Goal: Information Seeking & Learning: Check status

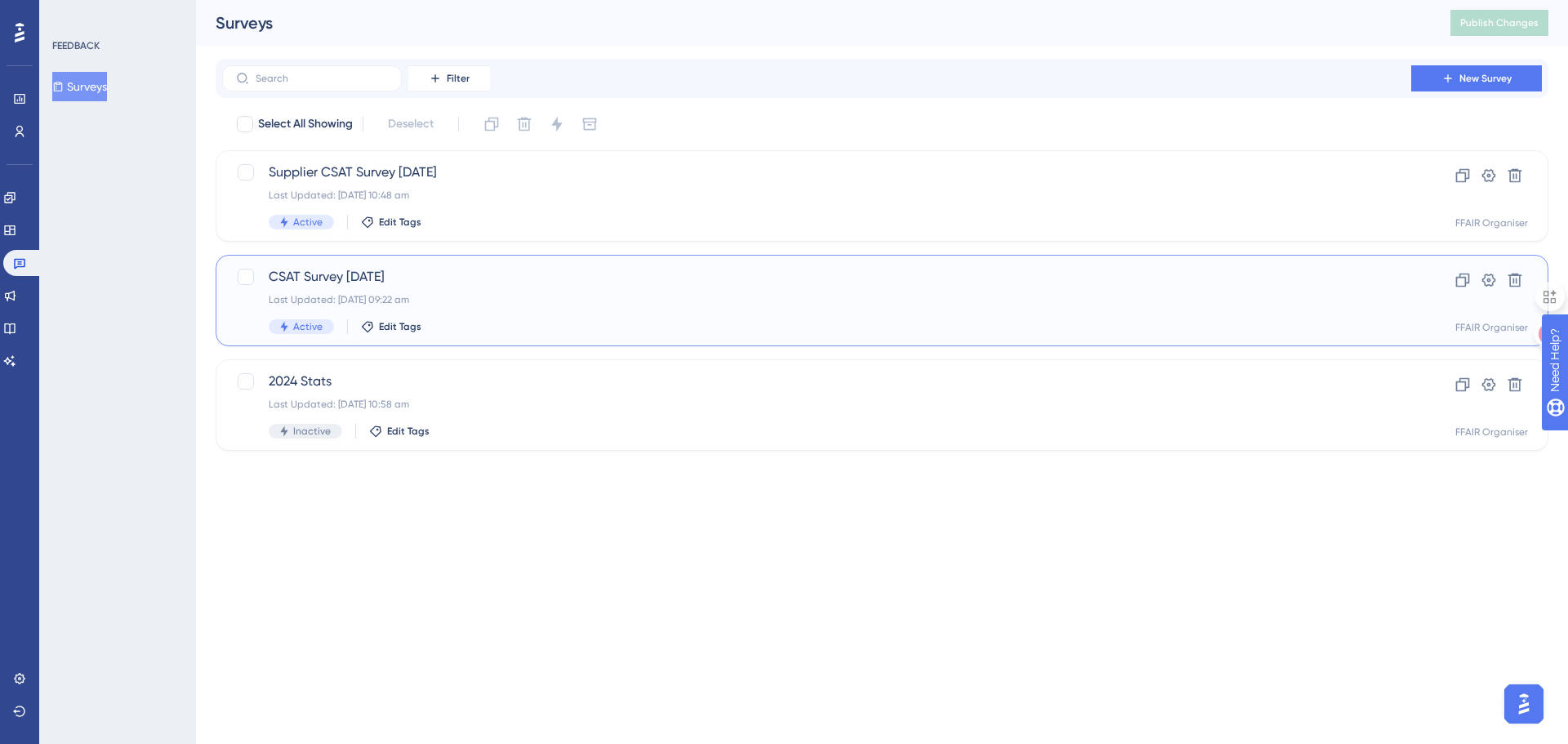
click at [482, 283] on span "CSAT Survey [DATE]" at bounding box center [816, 277] width 1095 height 20
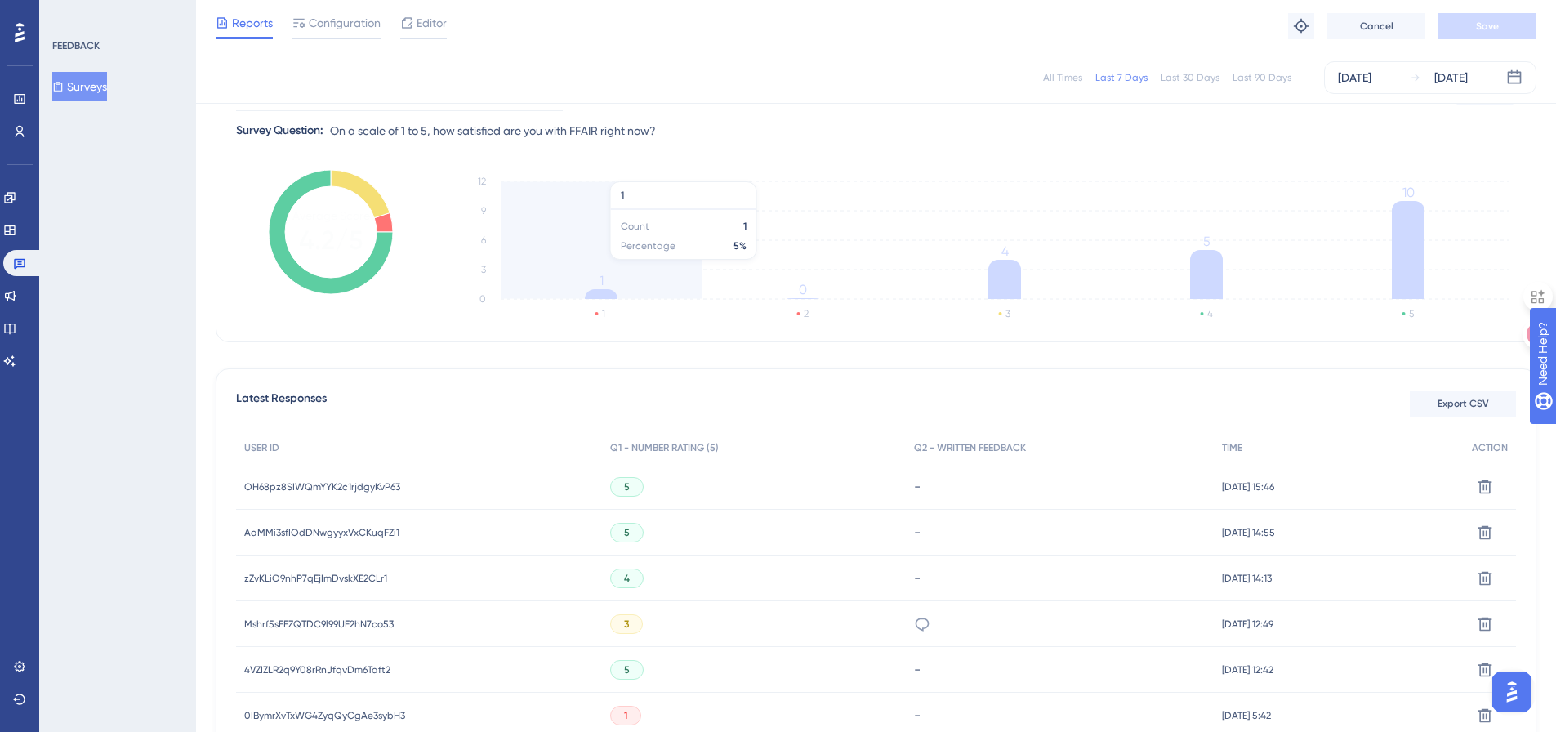
scroll to position [245, 0]
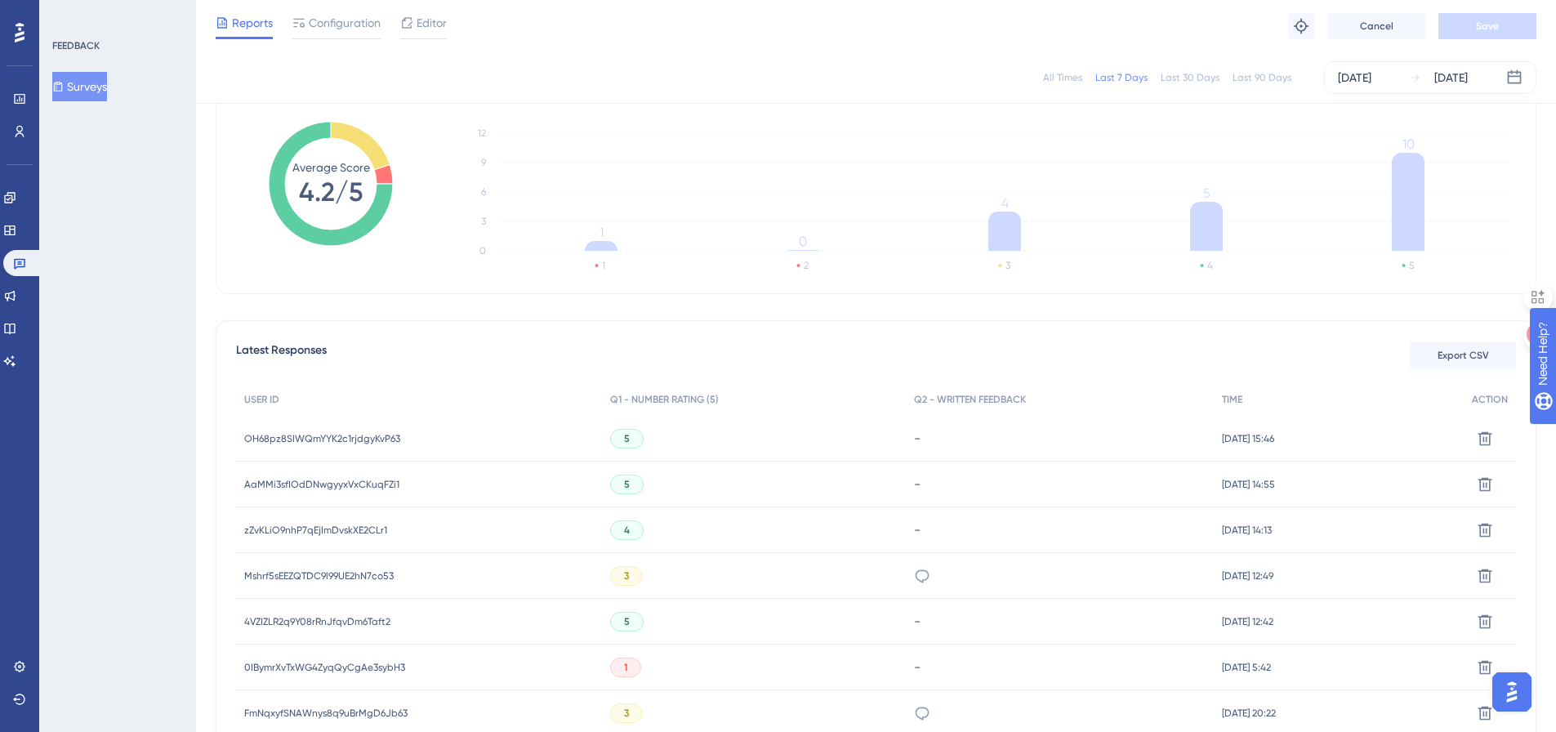
click at [377, 436] on span "OH68pz8SIWQmYYK2c1rjdgyKvP63" at bounding box center [322, 438] width 156 height 13
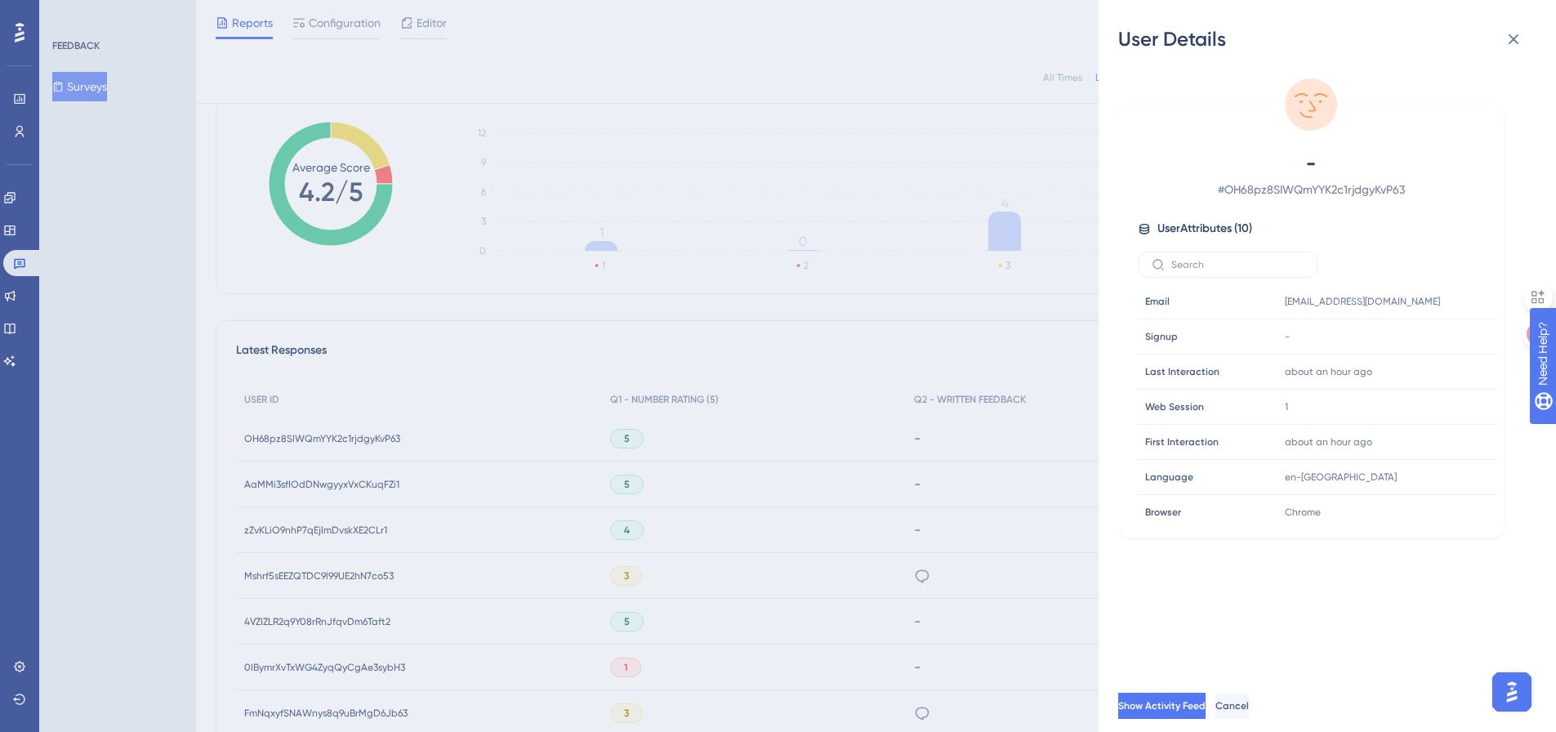
click at [374, 482] on div "User Details - # OH68pz8SIWQmYYK2c1rjdgyKvP63 User Attributes ( 10 ) Email Emai…" at bounding box center [778, 366] width 1556 height 732
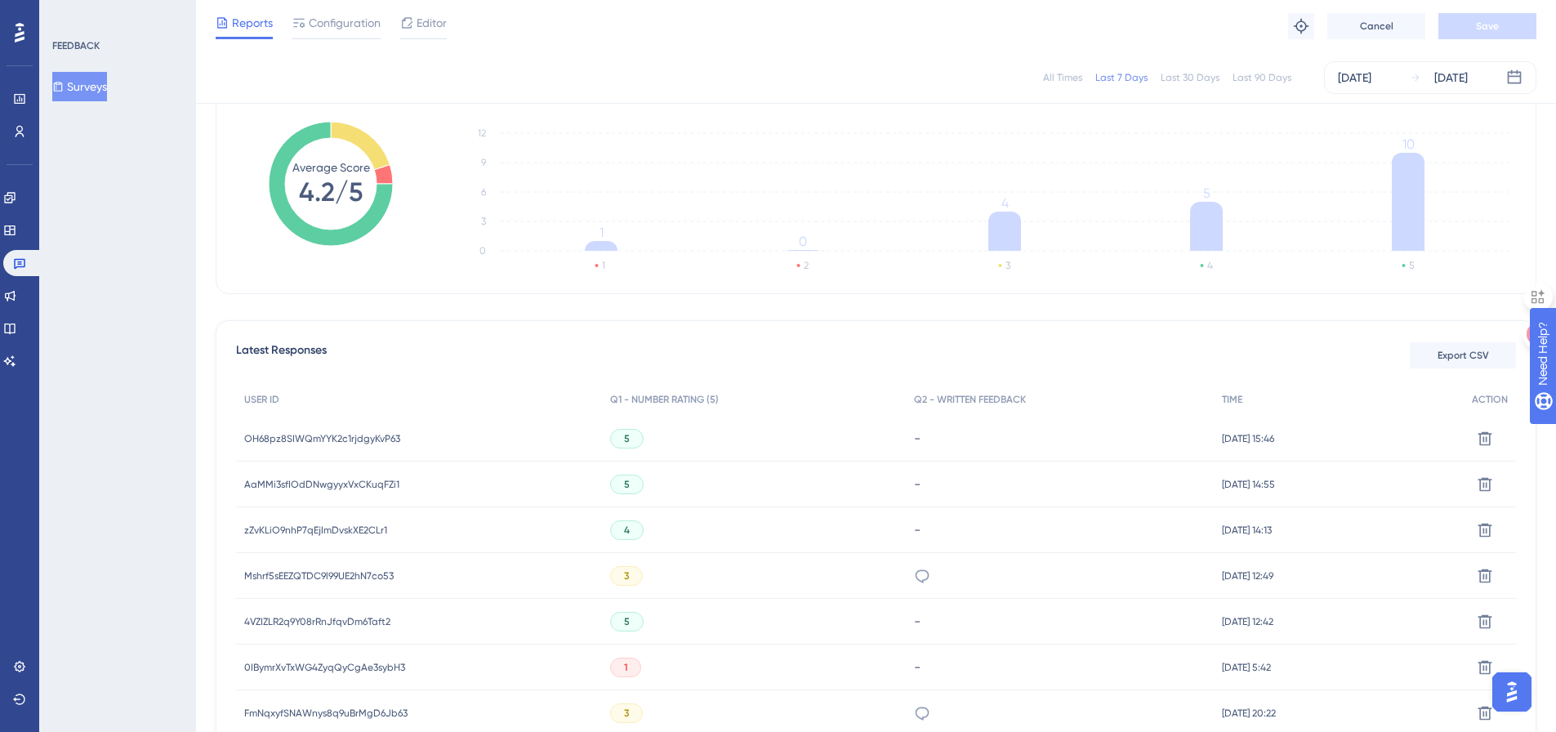
click at [374, 482] on span "AaMMi3sfIOdDNwgyyxVxCKuqFZi1" at bounding box center [321, 484] width 155 height 13
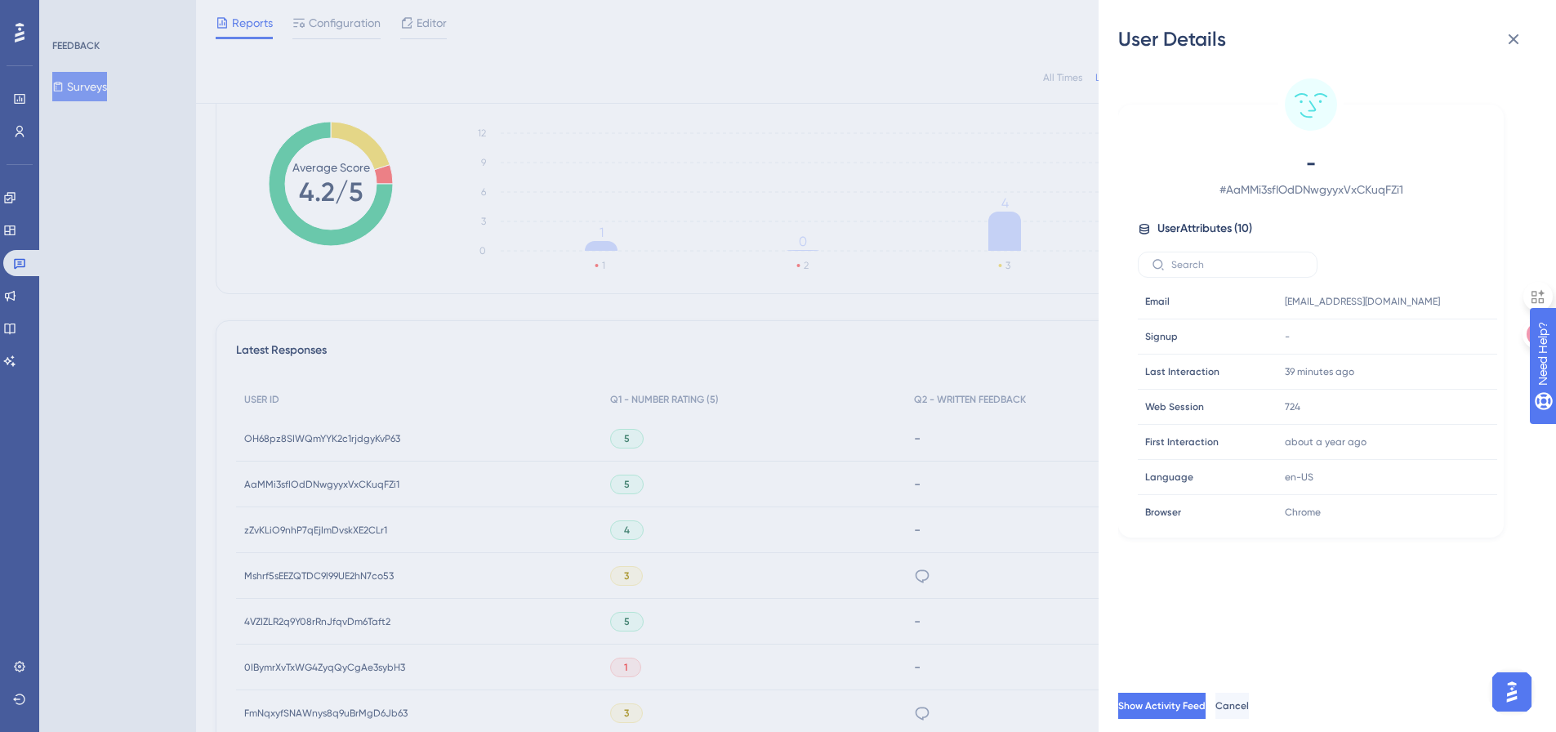
click at [342, 528] on div "User Details - # AaMMi3sfIOdDNwgyyxVxCKuqFZi1 User Attributes ( 10 ) Email Emai…" at bounding box center [778, 366] width 1556 height 732
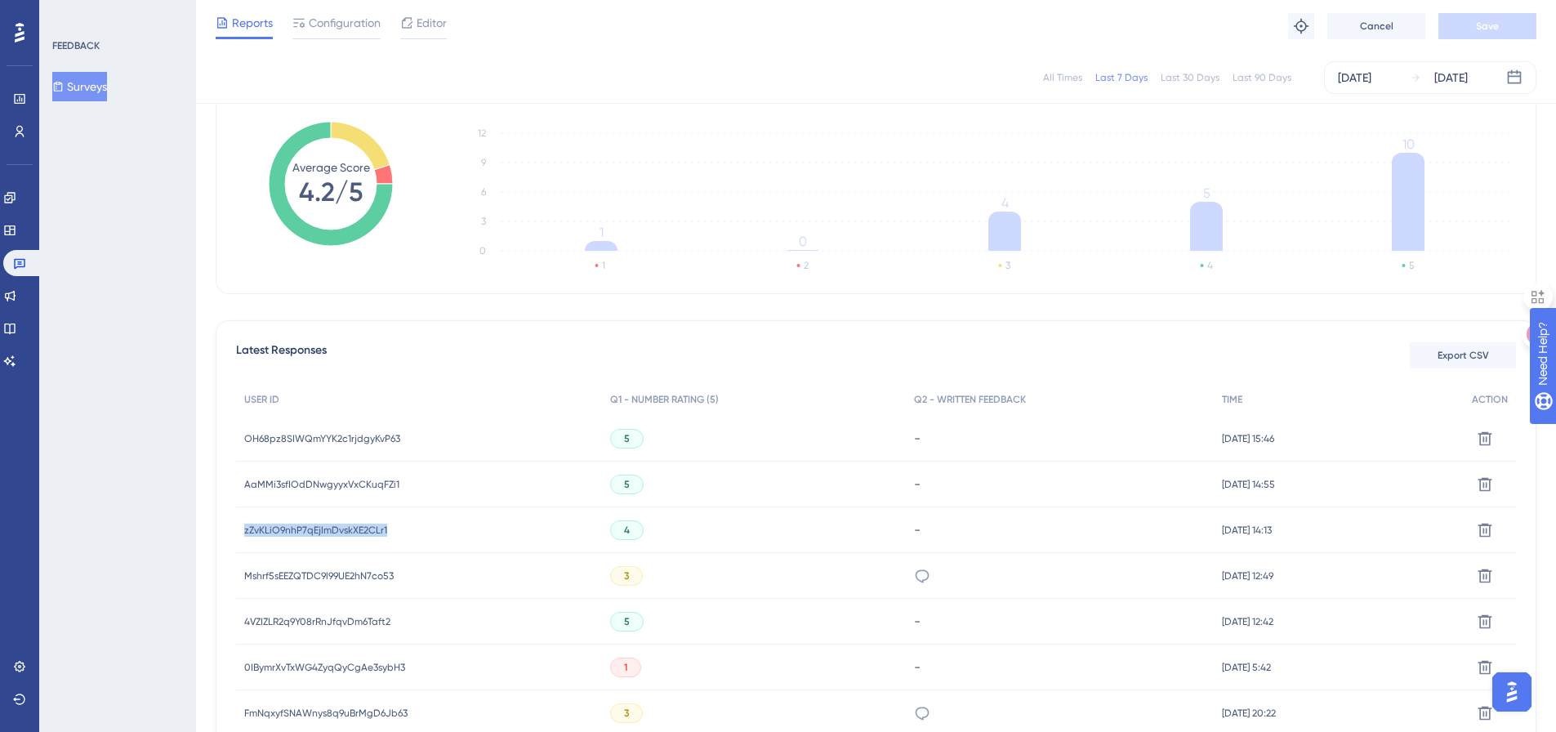
click at [342, 528] on span "zZvKLiO9nhP7qEjImDvskXE2CLr1" at bounding box center [315, 530] width 143 height 13
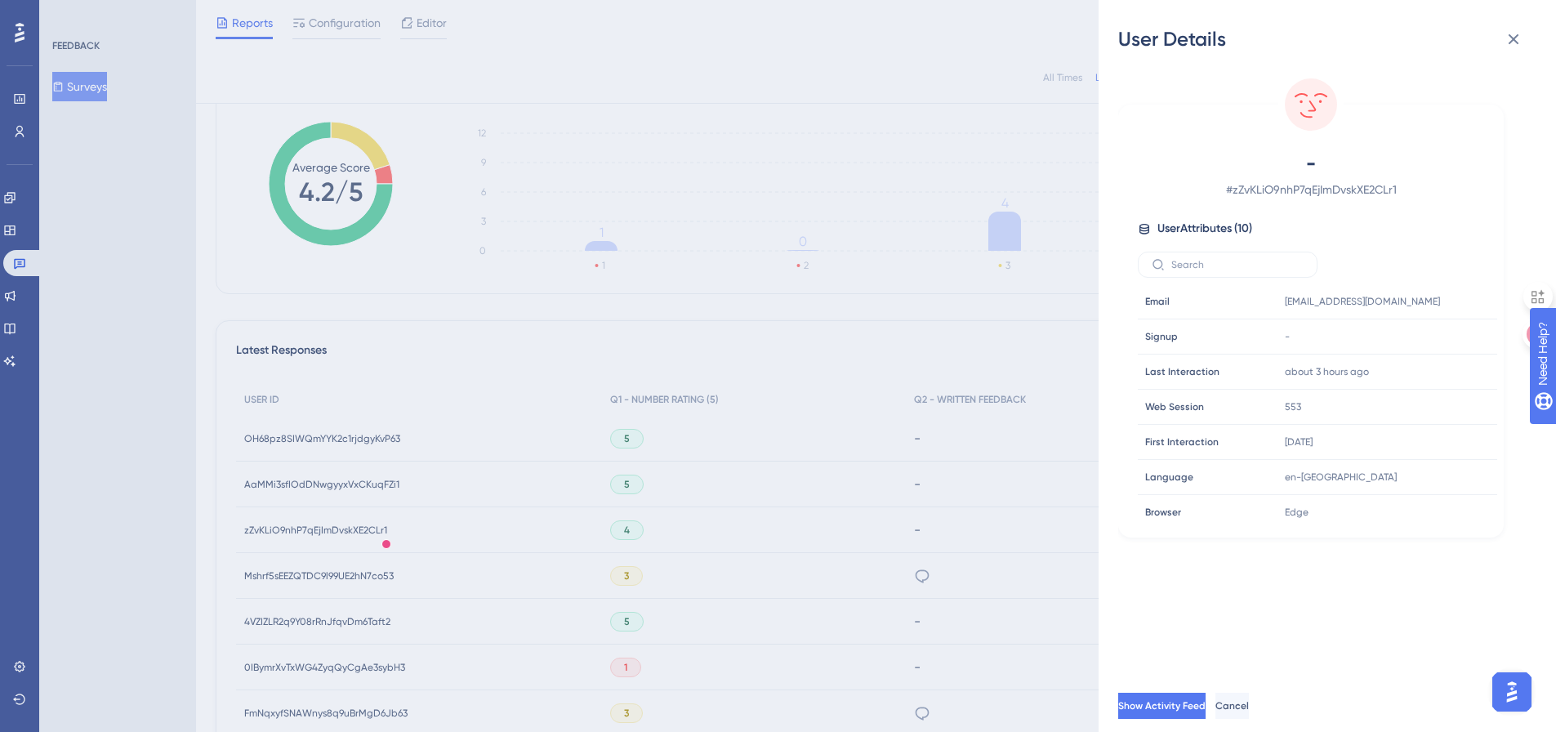
click at [270, 623] on div "User Details - # zZvKLiO9nhP7qEjImDvskXE2CLr1 User Attributes ( 10 ) Email Emai…" at bounding box center [778, 366] width 1556 height 732
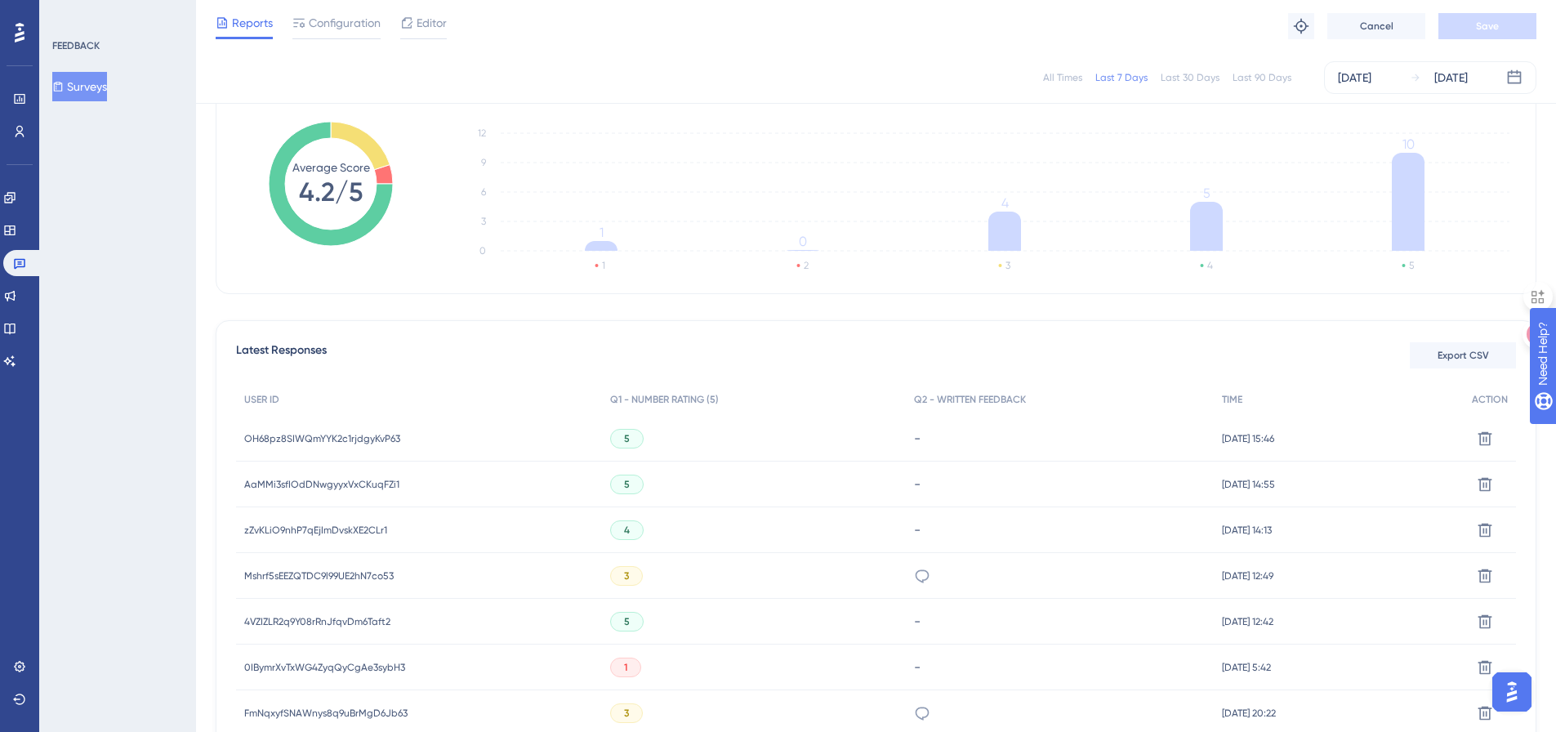
click at [270, 623] on span "4VZIZLR2q9Y08rRnJfqvDm6Taft2" at bounding box center [317, 621] width 146 height 13
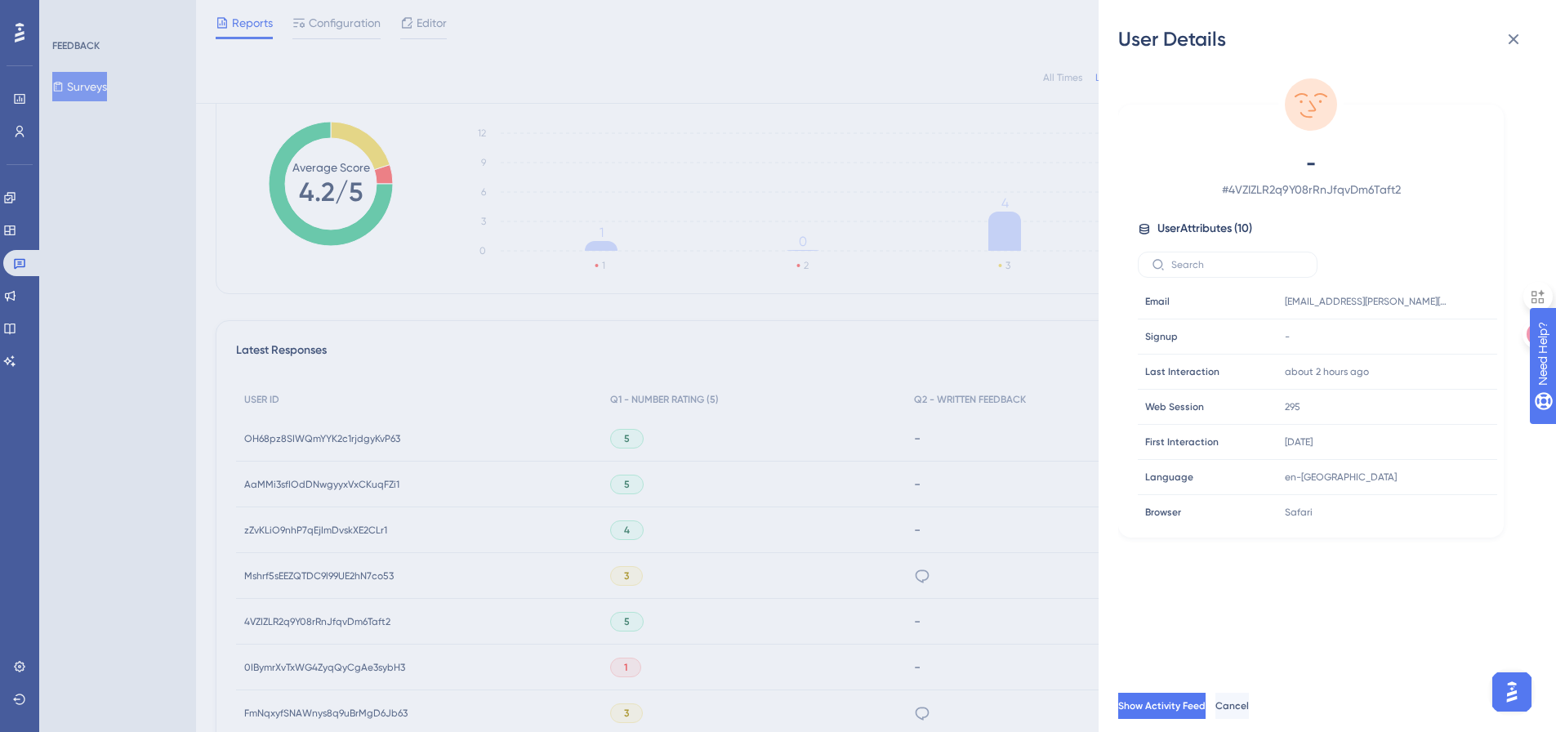
click at [270, 623] on div "User Details - # 4VZIZLR2q9Y08rRnJfqvDm6Taft2 User Attributes ( 10 ) Email Emai…" at bounding box center [778, 366] width 1556 height 732
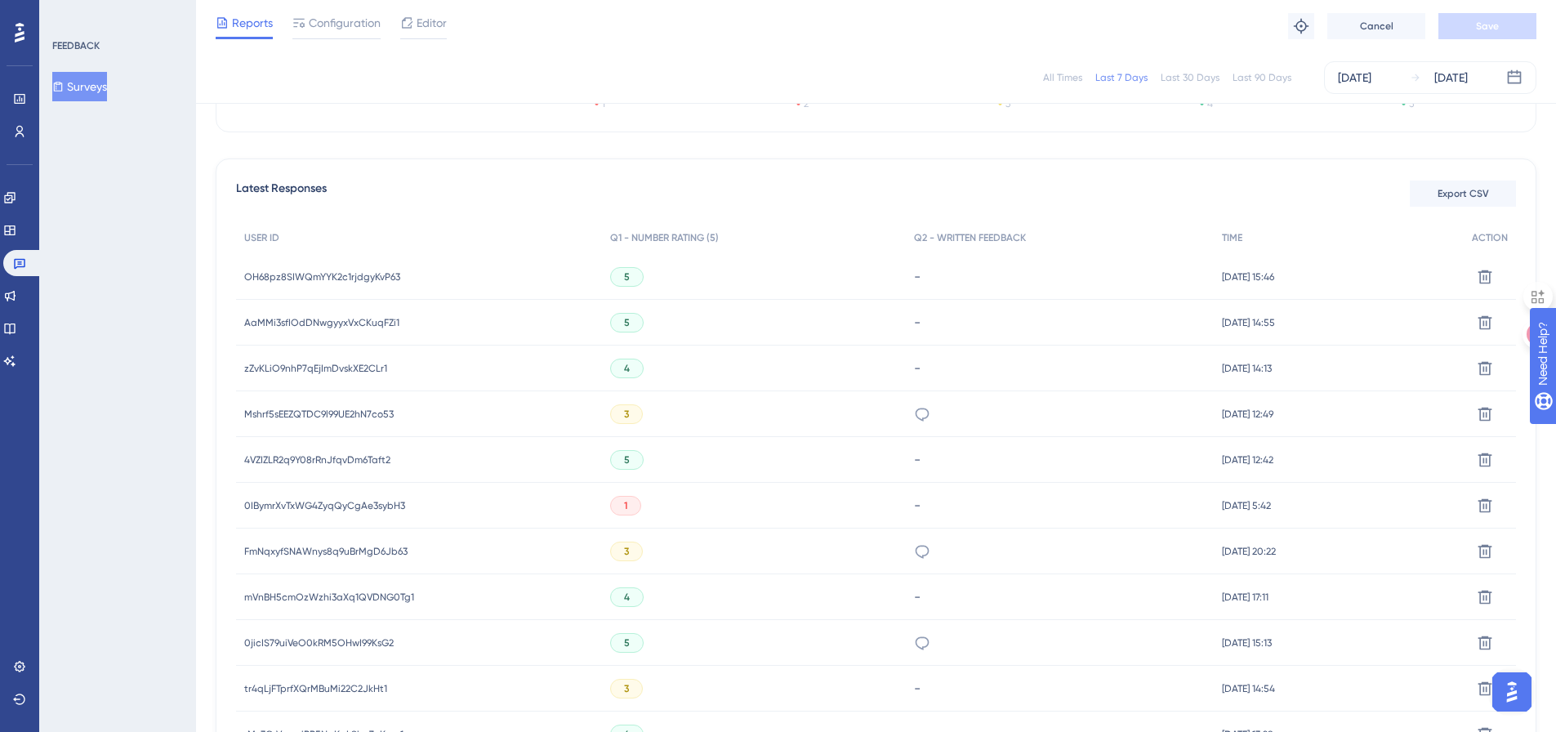
scroll to position [408, 0]
click at [280, 502] on span "0IBymrXvTxWG4ZyqQyCgAe3sybH3" at bounding box center [324, 504] width 161 height 13
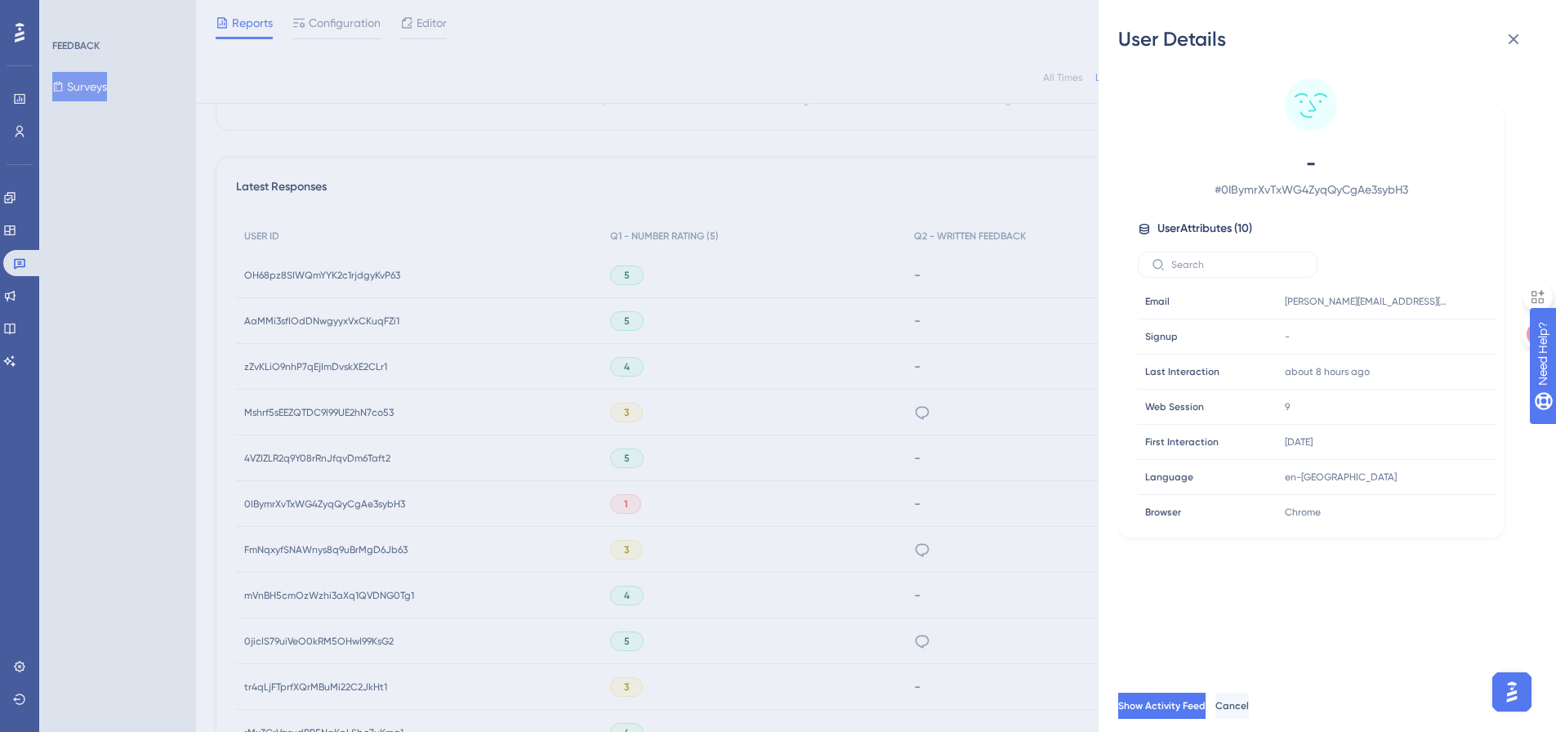
click at [280, 502] on div "User Details - # 0IBymrXvTxWG4ZyqQyCgAe3sybH3 User Attributes ( 10 ) Email Emai…" at bounding box center [778, 366] width 1556 height 732
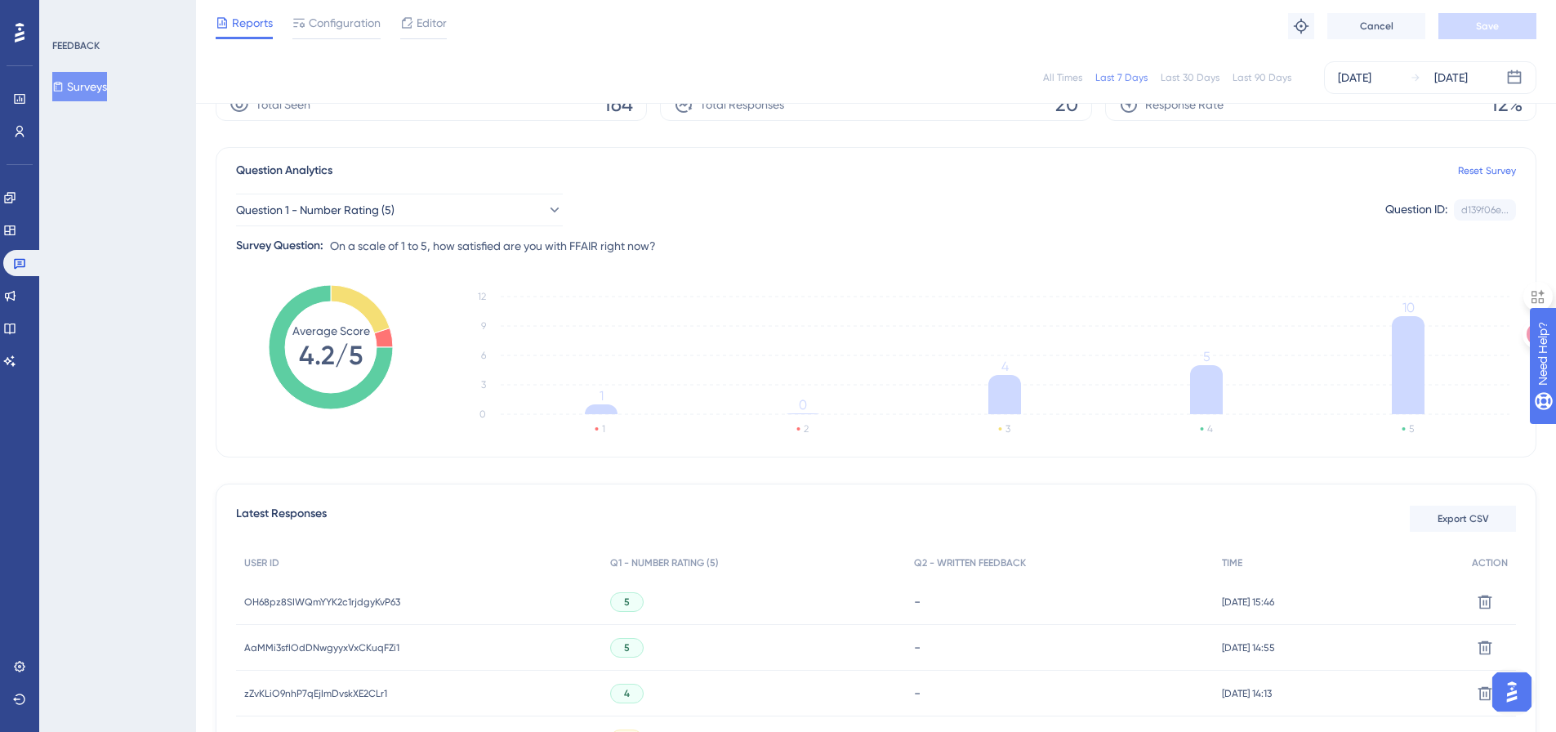
scroll to position [0, 0]
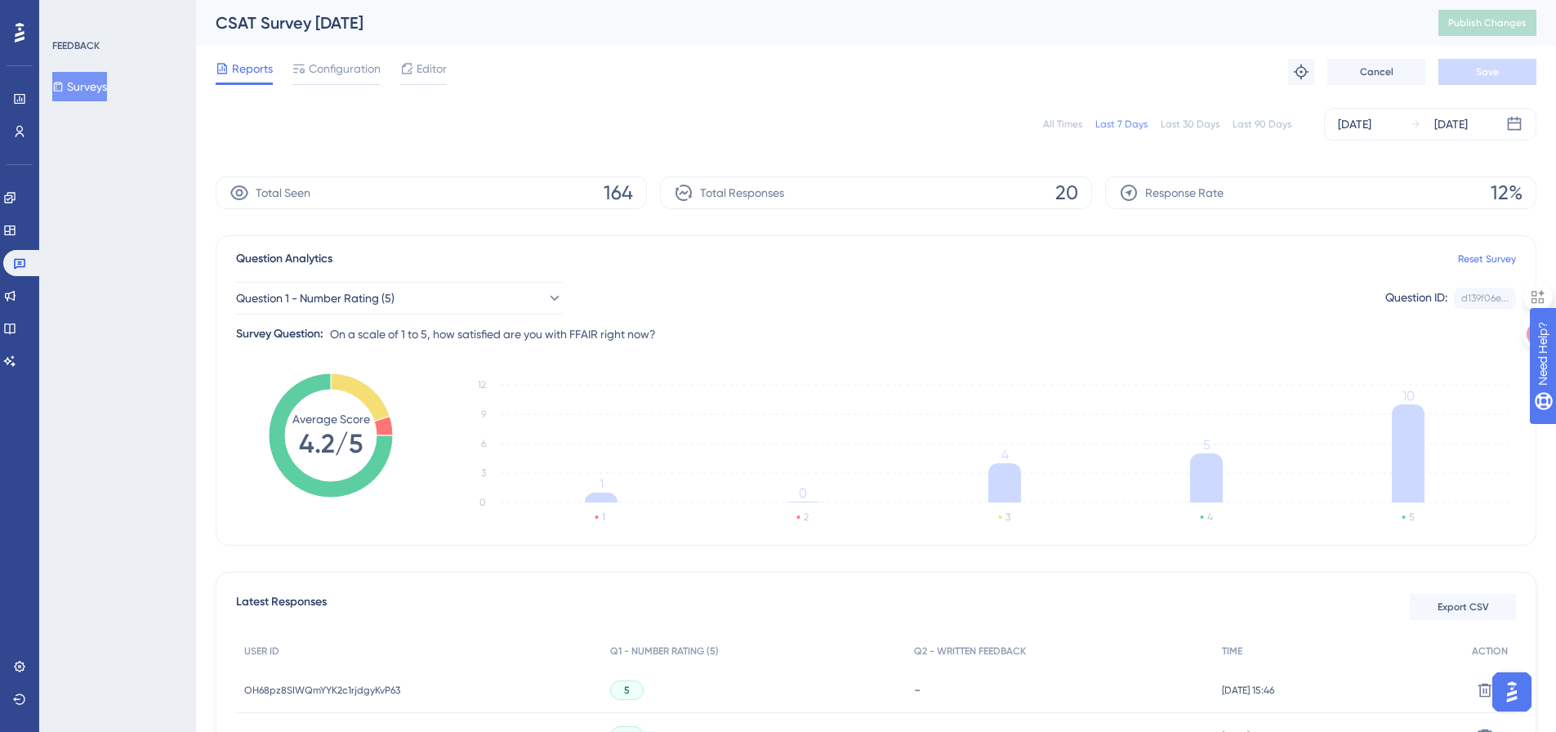
click at [96, 87] on button "Surveys" at bounding box center [79, 86] width 55 height 29
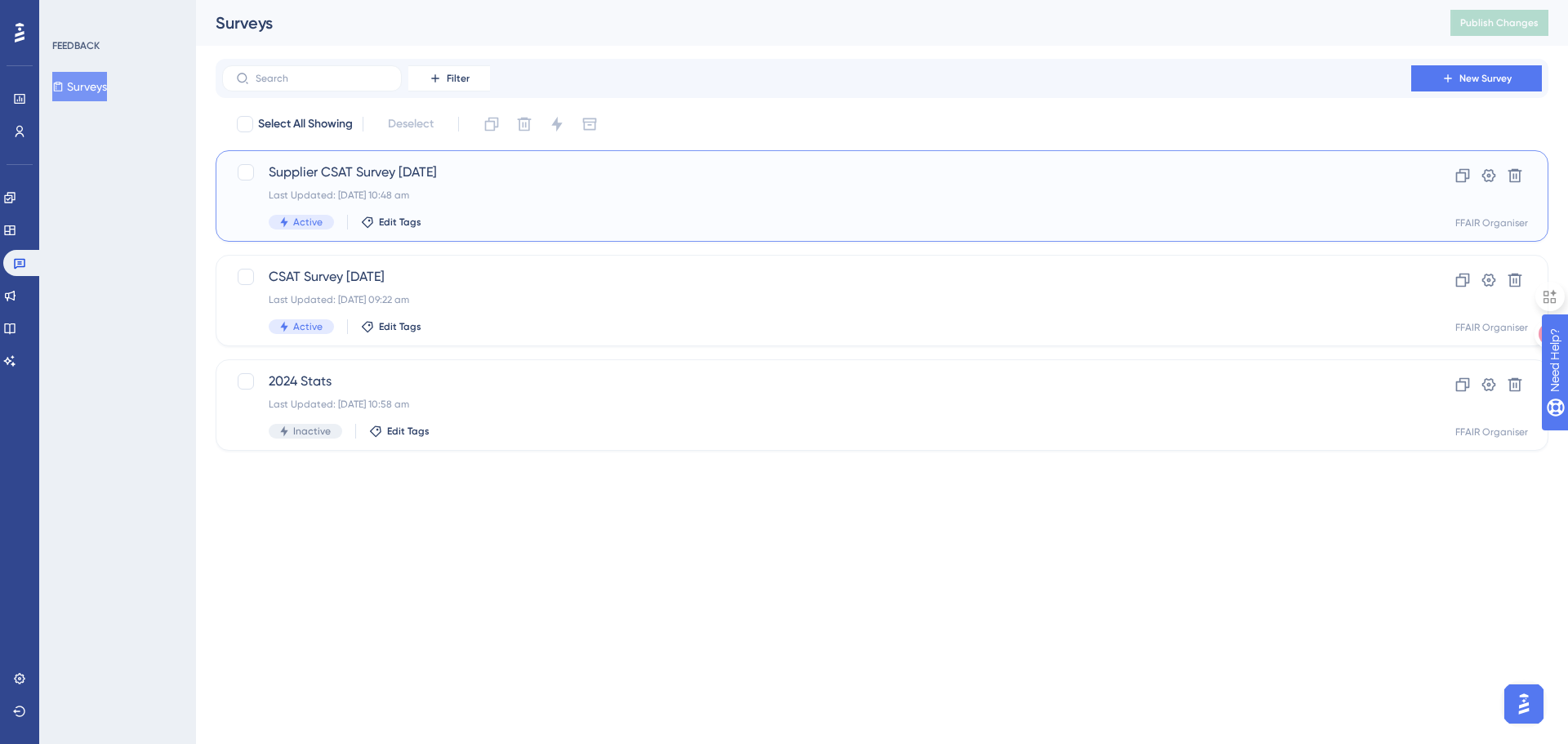
click at [653, 207] on div "Supplier CSAT Survey [DATE] Last Updated: [DATE] 10:48 am Active Edit Tags" at bounding box center [816, 196] width 1095 height 67
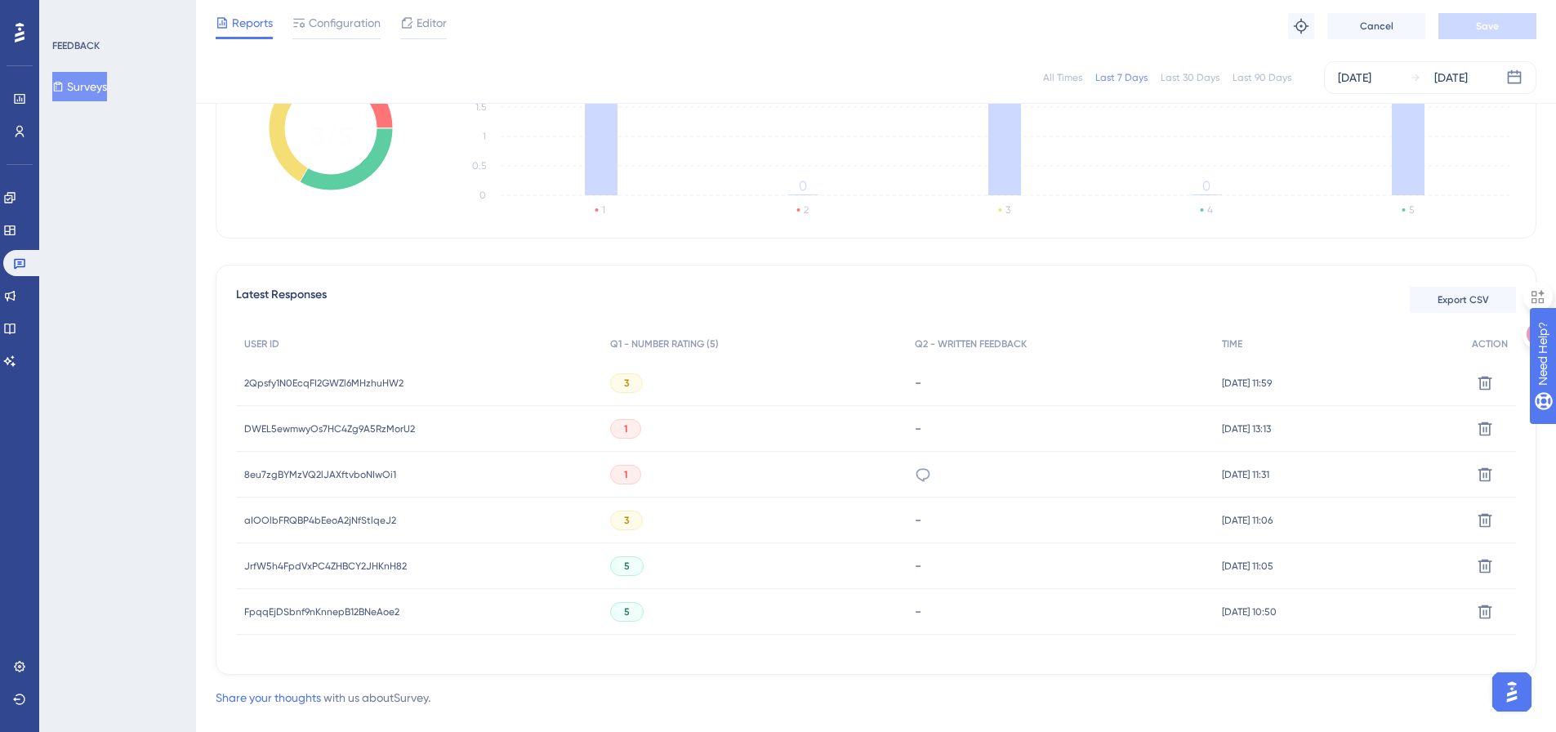
scroll to position [327, 0]
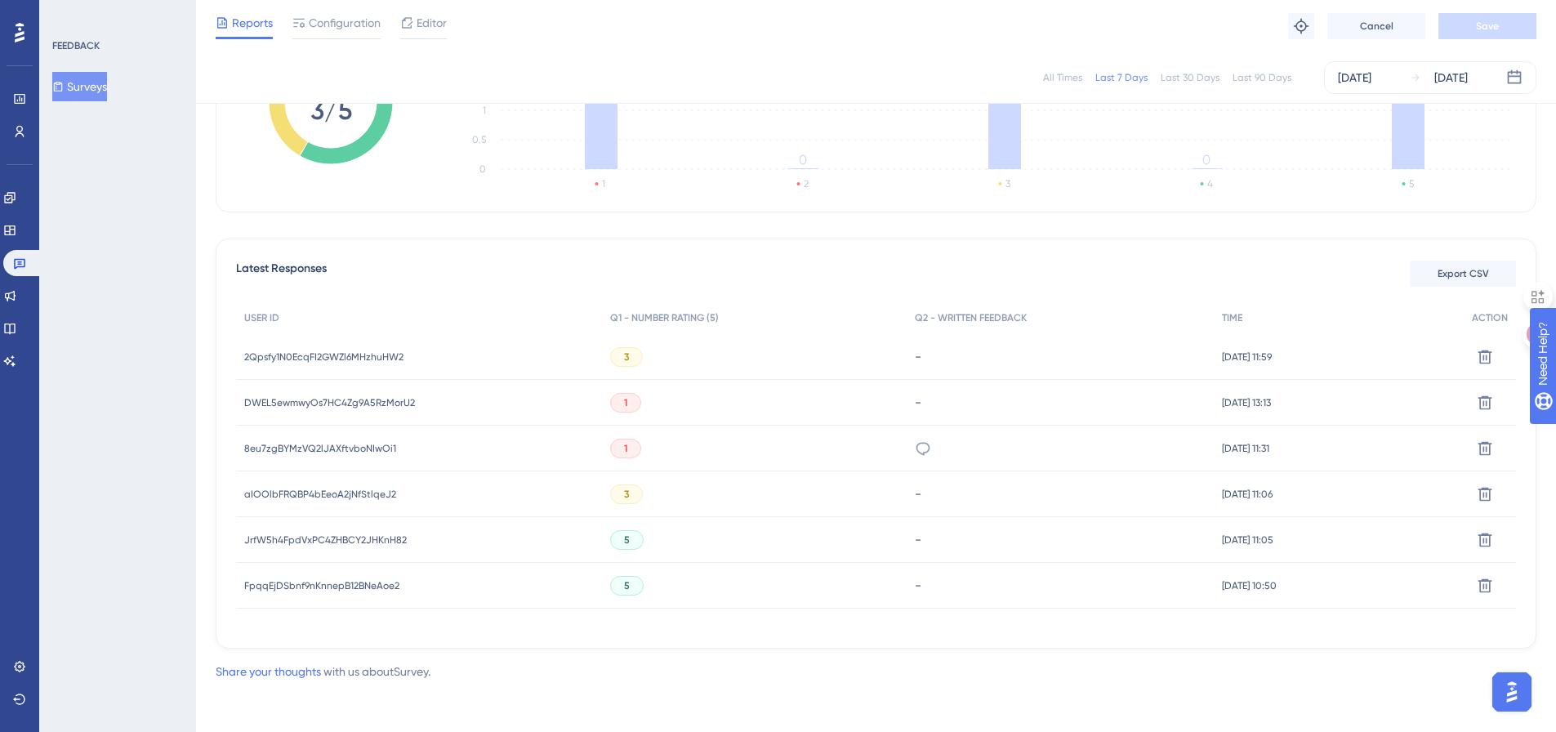
click at [280, 355] on span "2Qpsfy1N0EcqFI2GWZl6MHzhuHW2" at bounding box center [323, 356] width 159 height 13
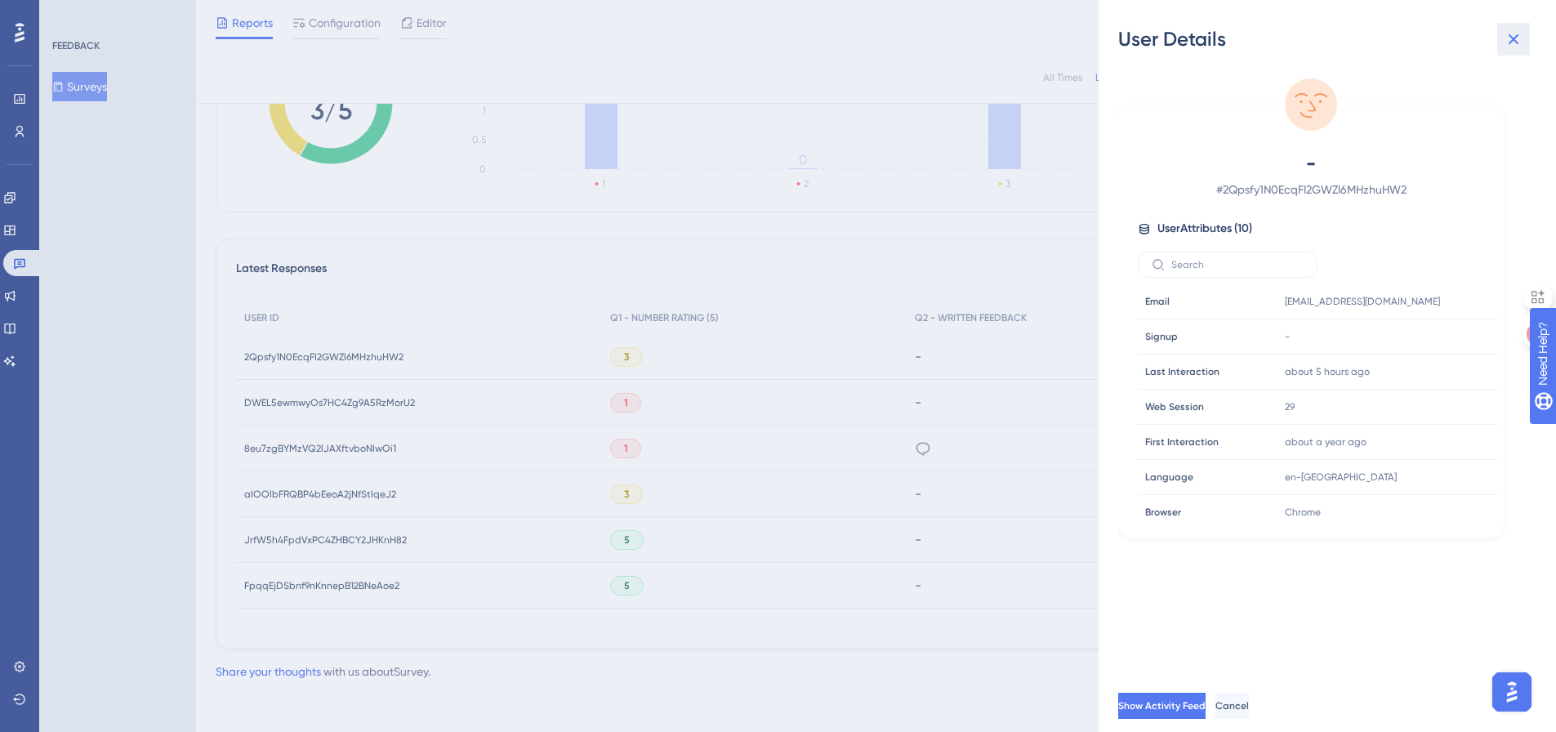
click at [1509, 45] on icon at bounding box center [1514, 39] width 20 height 20
